Goal: Check status: Check status

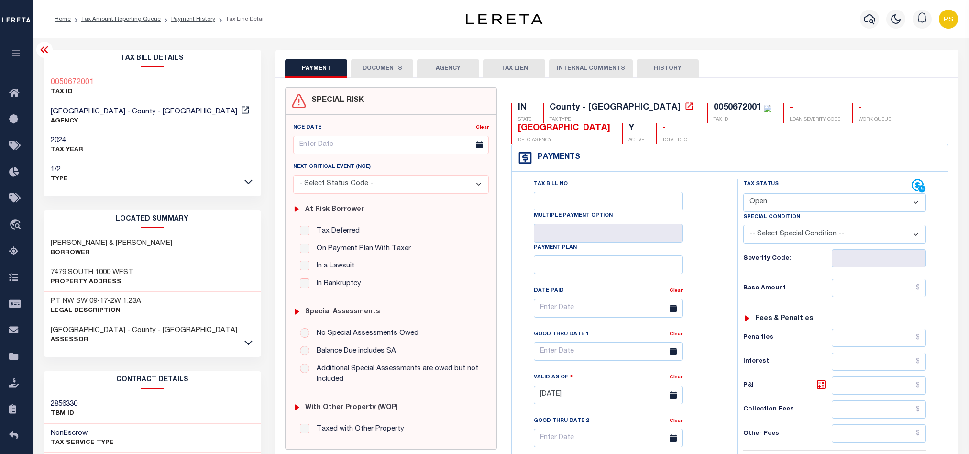
select select "OP2"
drag, startPoint x: 48, startPoint y: 79, endPoint x: 107, endPoint y: 79, distance: 58.8
click at [107, 79] on div "0050672001 TAX ID" at bounding box center [153, 87] width 218 height 29
copy h3 "0050672001"
click at [141, 22] on link "Tax Amount Reporting Queue" at bounding box center [120, 19] width 79 height 6
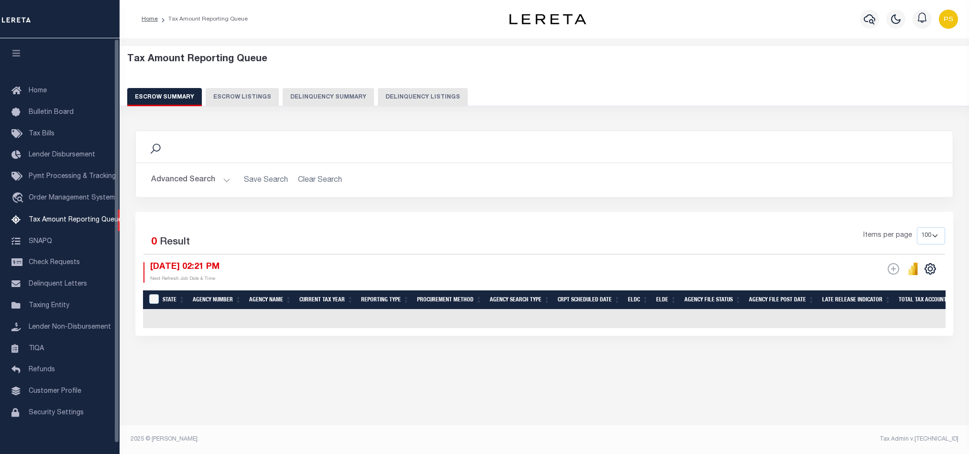
select select "100"
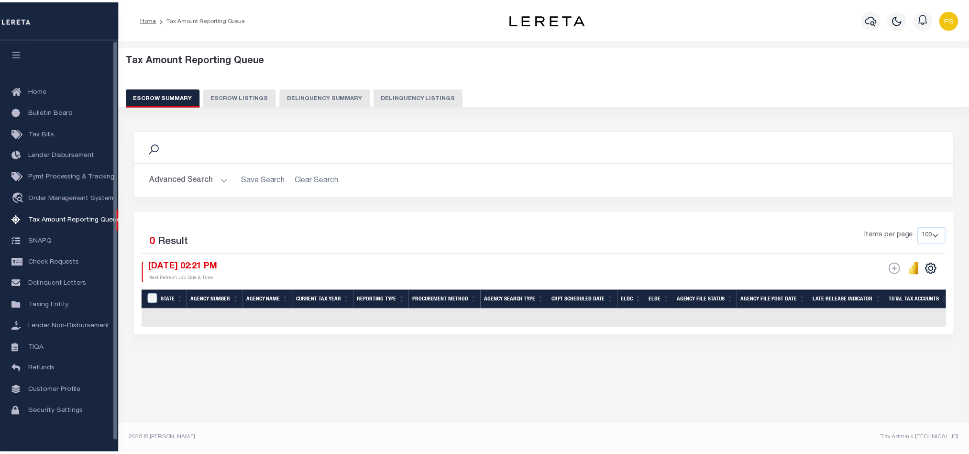
scroll to position [0, 0]
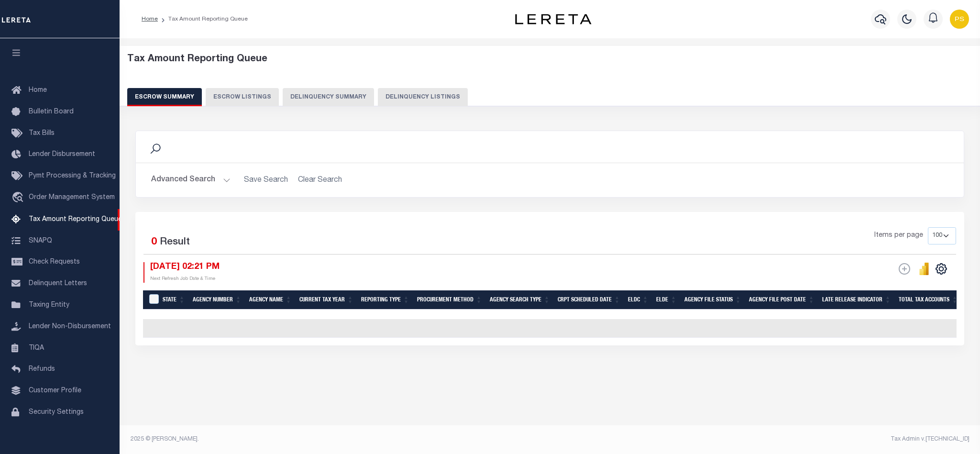
click at [426, 95] on button "Delinquency Listings" at bounding box center [423, 97] width 90 height 18
select select "100"
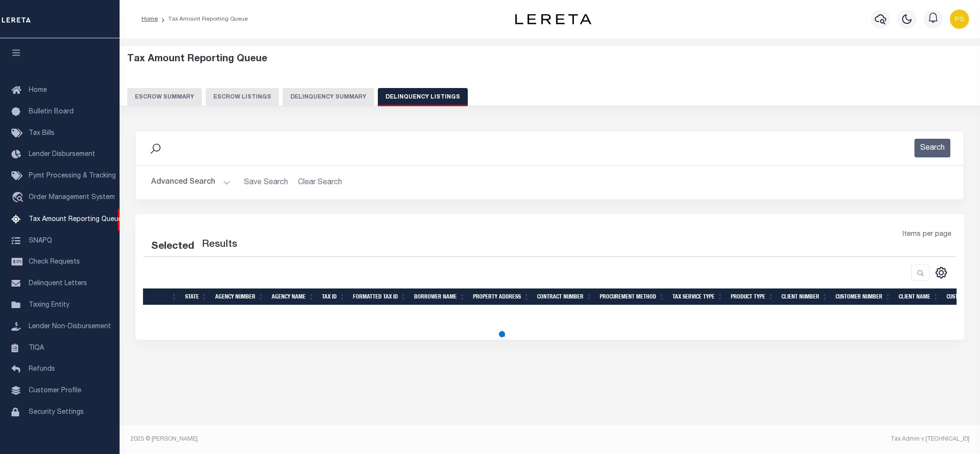
select select "100"
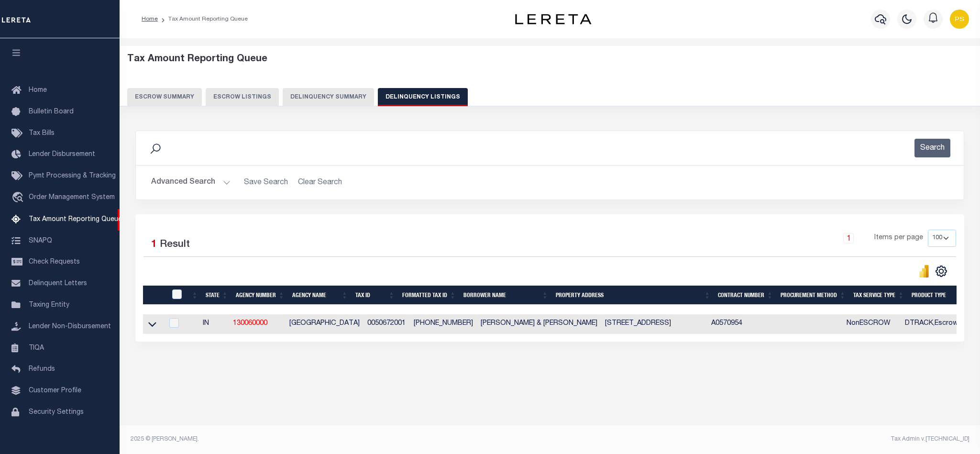
click at [175, 183] on button "Advanced Search" at bounding box center [190, 182] width 79 height 19
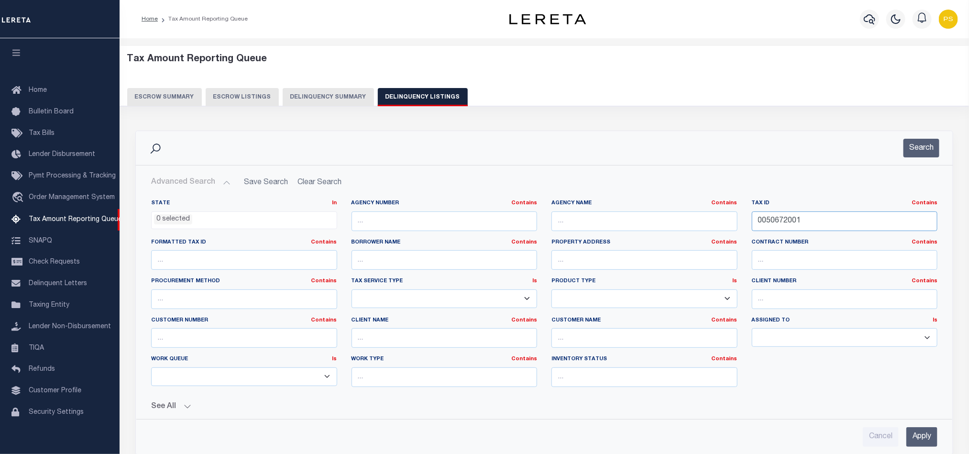
click at [775, 224] on input "0050672001" at bounding box center [844, 221] width 186 height 20
paste input "6305404018"
type input "6305404018"
click at [924, 441] on input "Apply" at bounding box center [921, 437] width 31 height 20
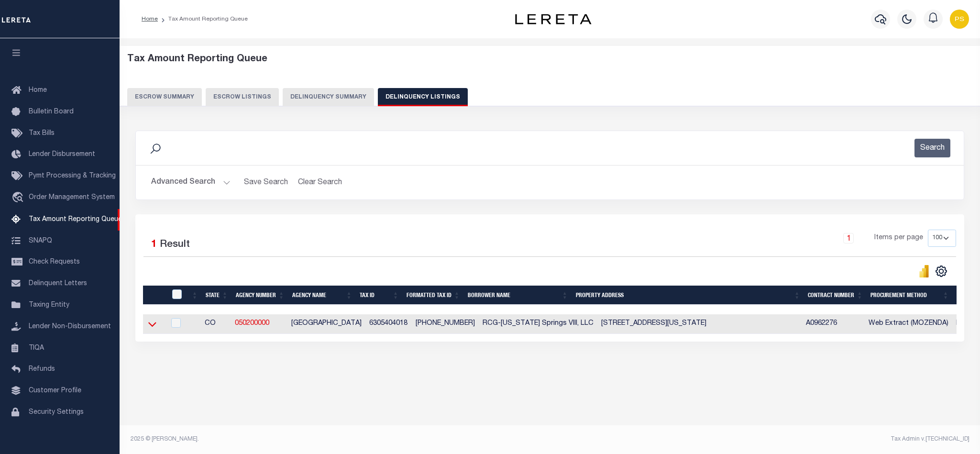
click at [152, 327] on icon at bounding box center [152, 324] width 8 height 10
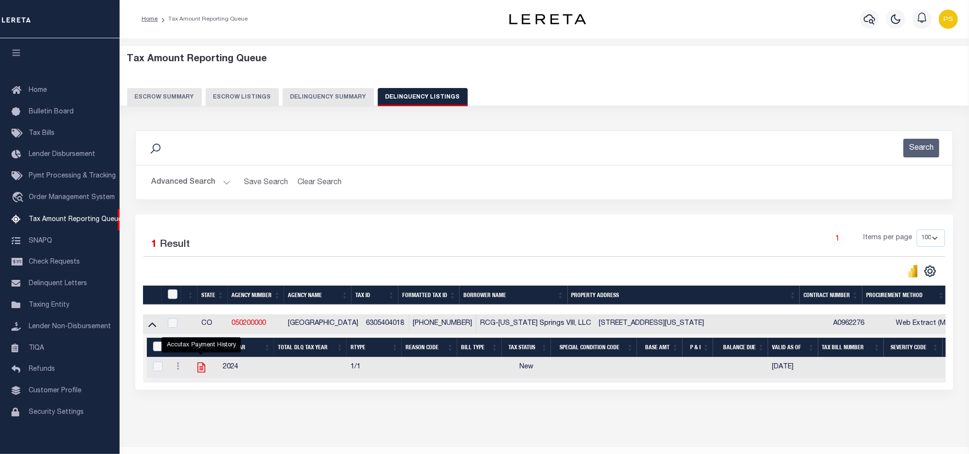
click at [201, 372] on icon "" at bounding box center [201, 367] width 8 height 10
checkbox input "true"
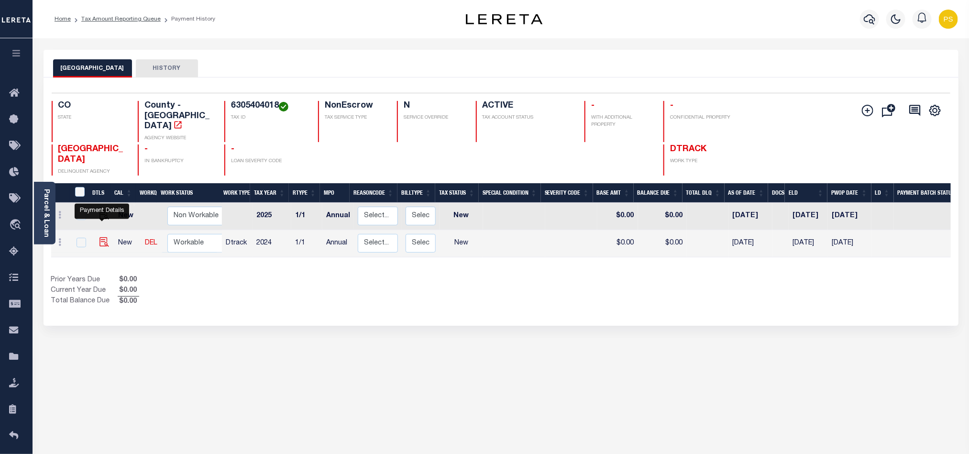
click at [99, 237] on img "" at bounding box center [104, 242] width 10 height 10
checkbox input "true"
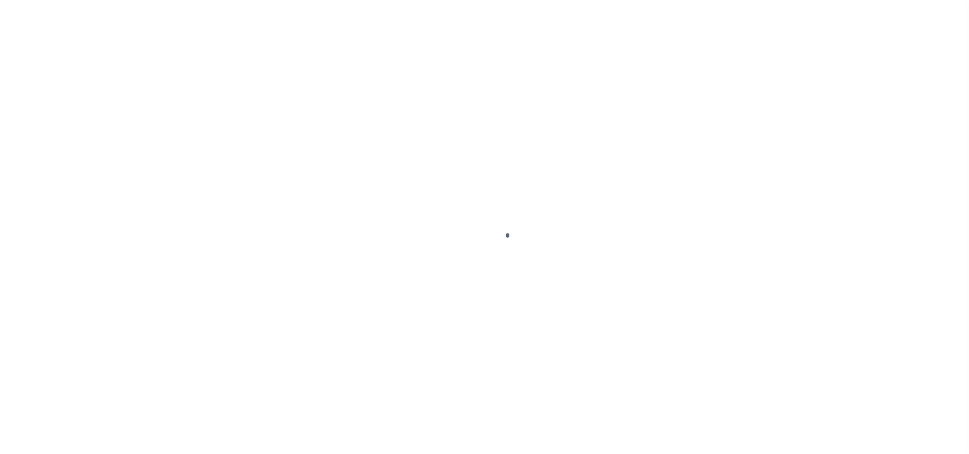
select select "NW2"
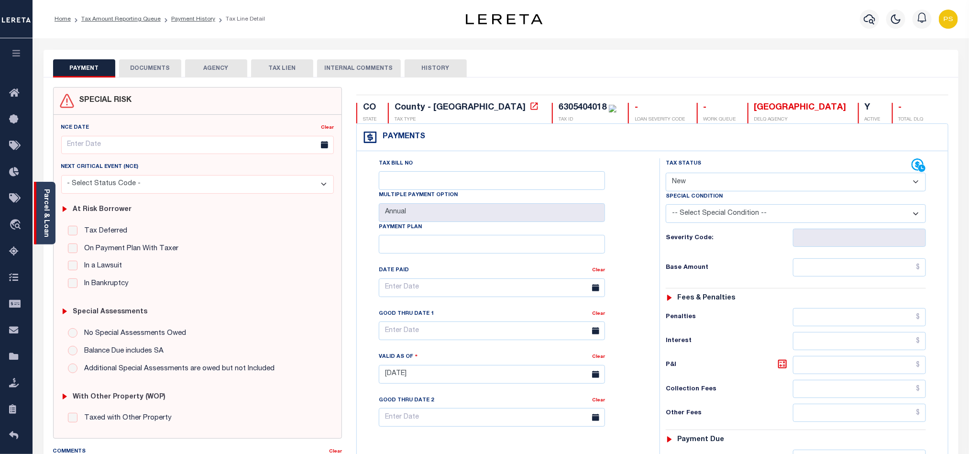
click at [48, 215] on link "Parcel & Loan" at bounding box center [46, 213] width 7 height 48
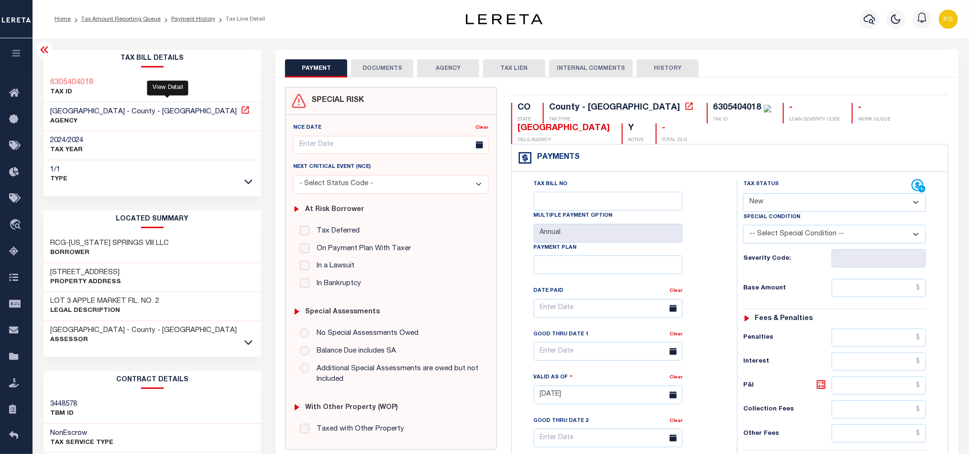
click at [240, 112] on icon at bounding box center [245, 110] width 10 height 10
